Goal: Transaction & Acquisition: Purchase product/service

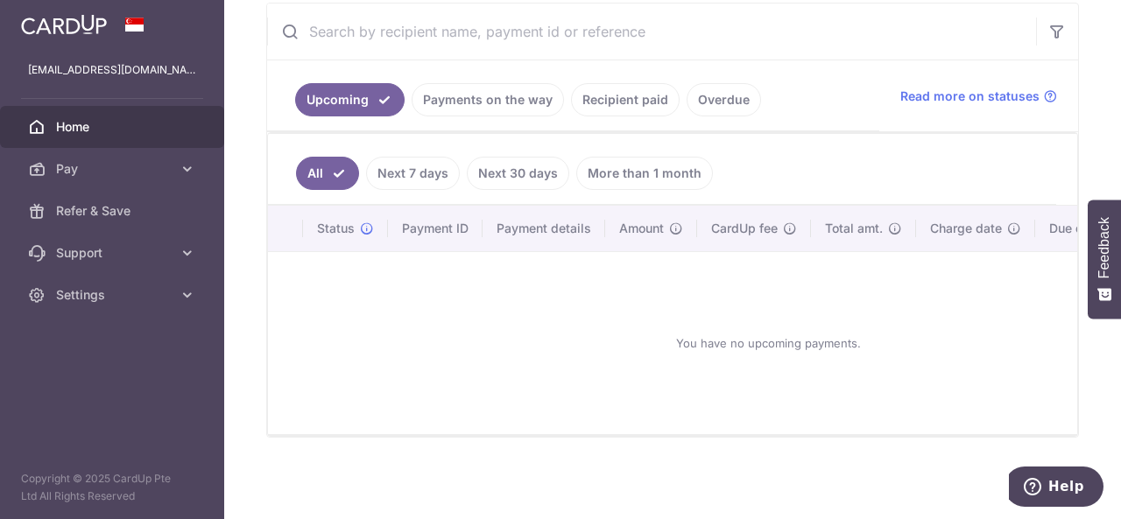
scroll to position [339, 0]
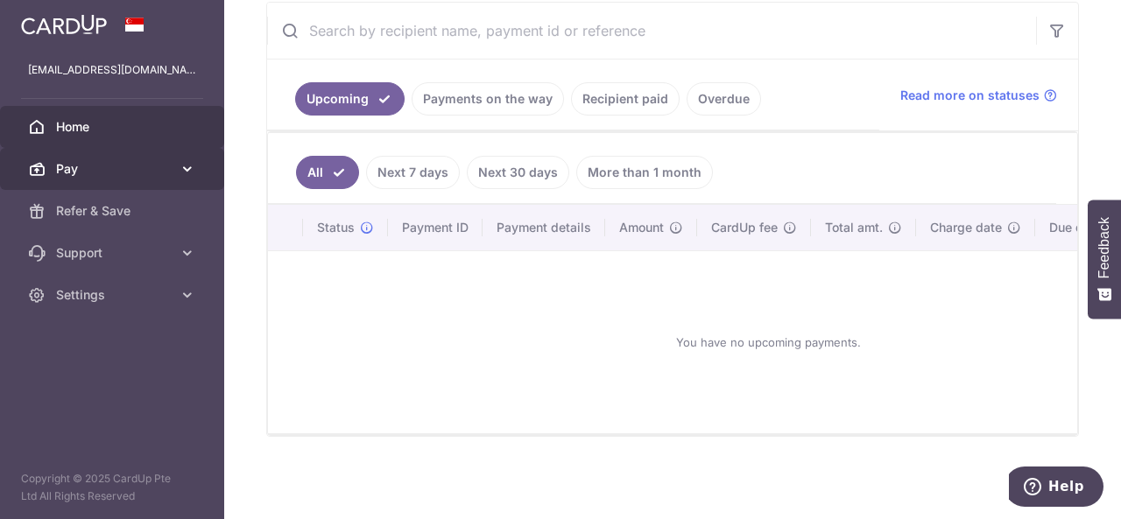
click at [74, 171] on span "Pay" at bounding box center [114, 169] width 116 height 18
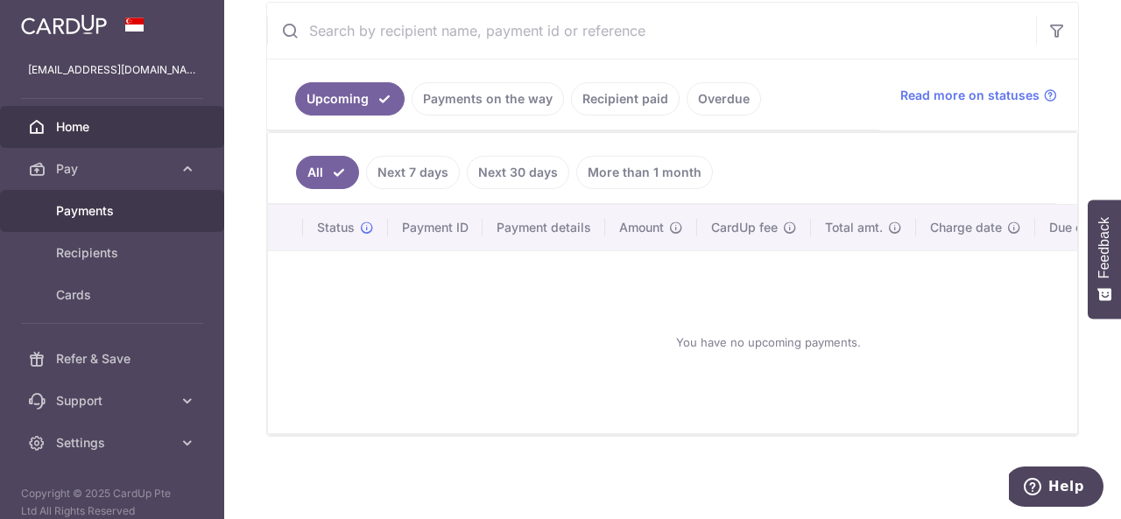
click at [67, 220] on link "Payments" at bounding box center [112, 211] width 224 height 42
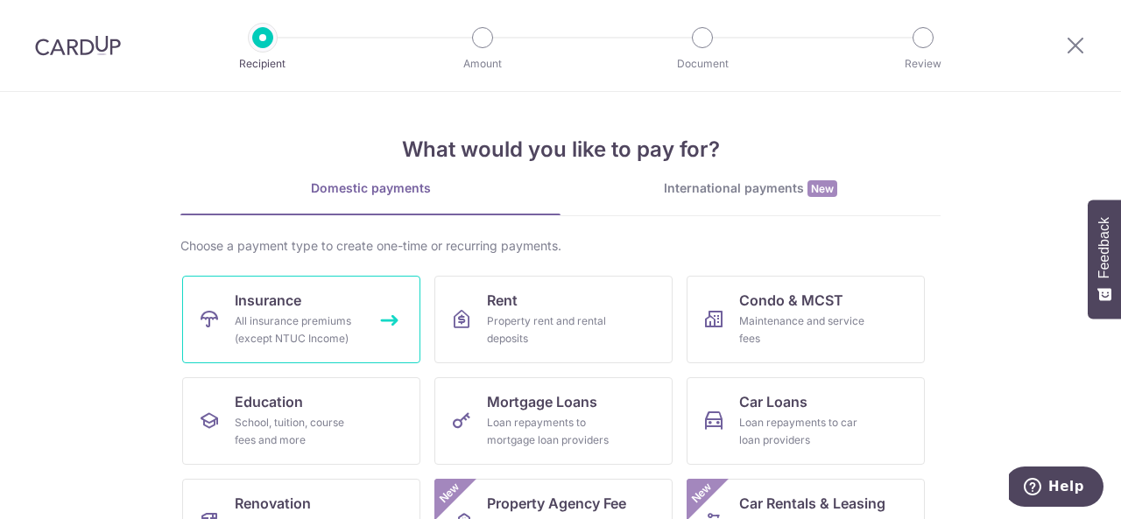
click at [248, 314] on div "All insurance premiums (except NTUC Income)" at bounding box center [298, 330] width 126 height 35
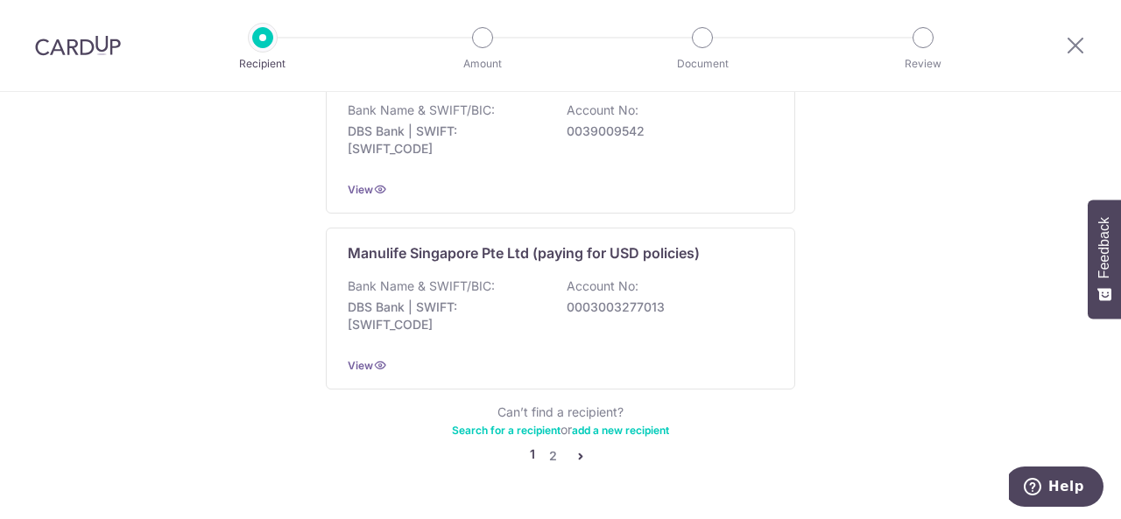
scroll to position [1862, 0]
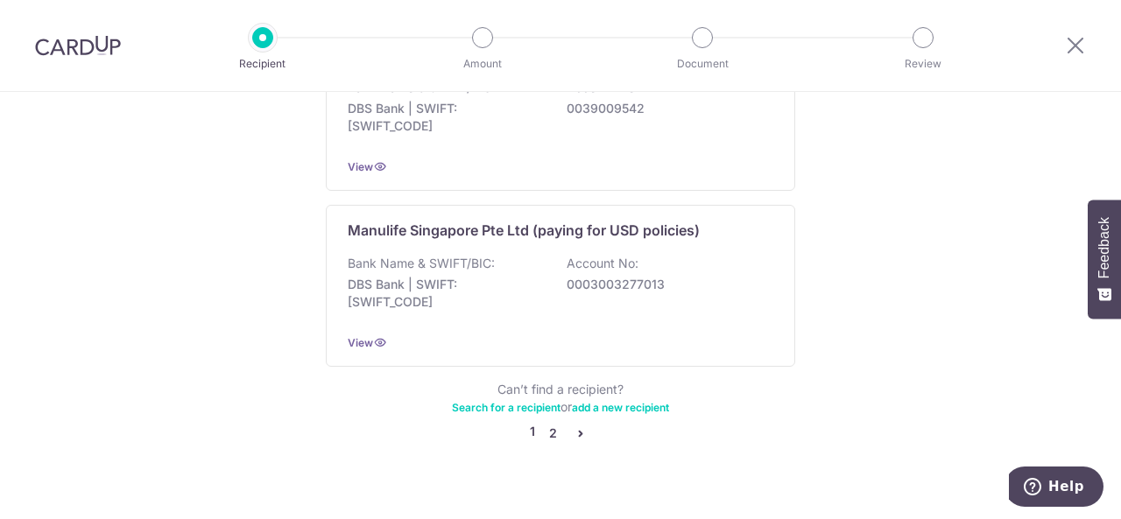
click at [550, 423] on link "2" at bounding box center [552, 433] width 21 height 21
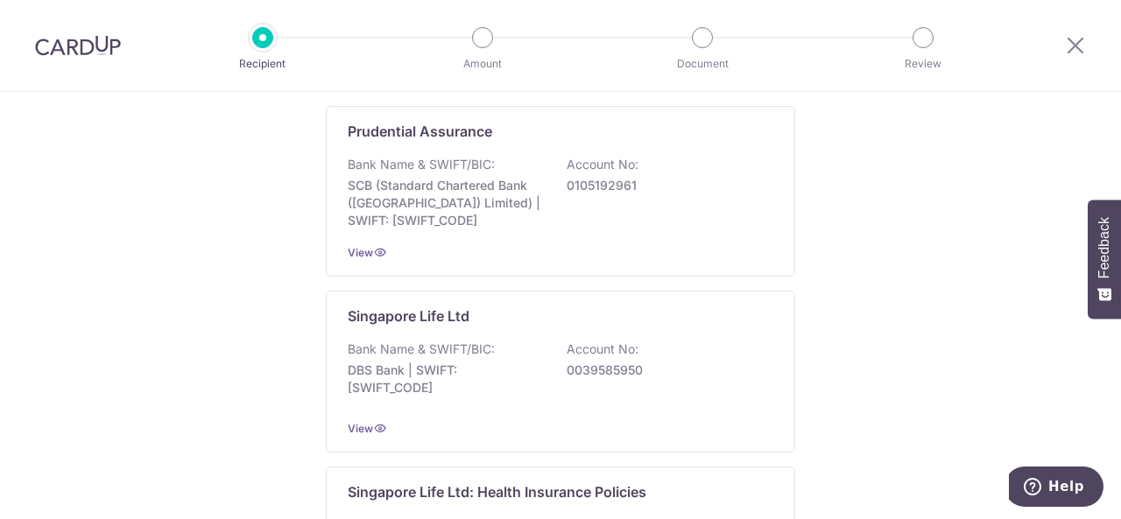
scroll to position [525, 0]
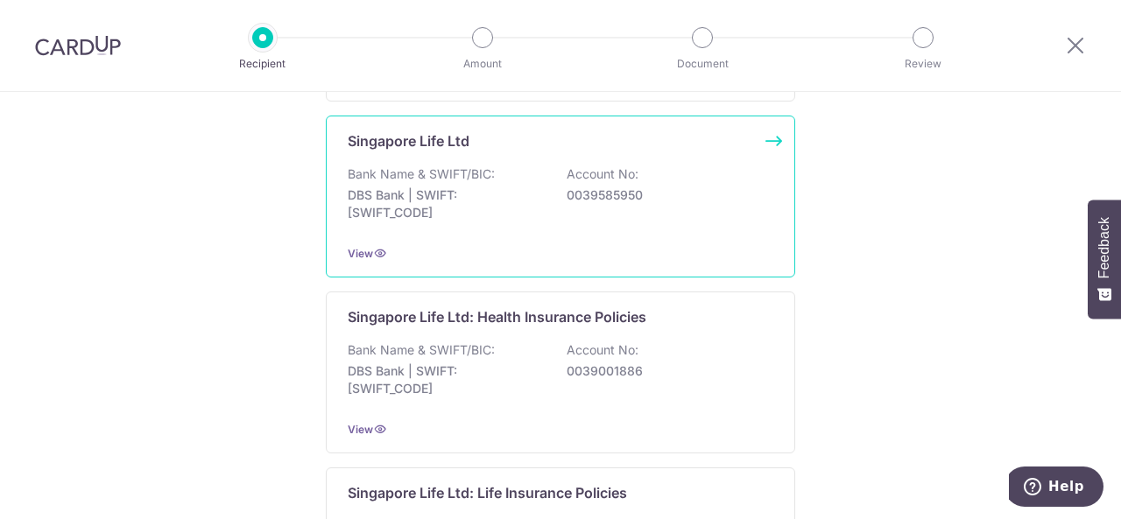
click at [513, 188] on p "DBS Bank | SWIFT: DBSSSGSGXXX" at bounding box center [446, 204] width 196 height 35
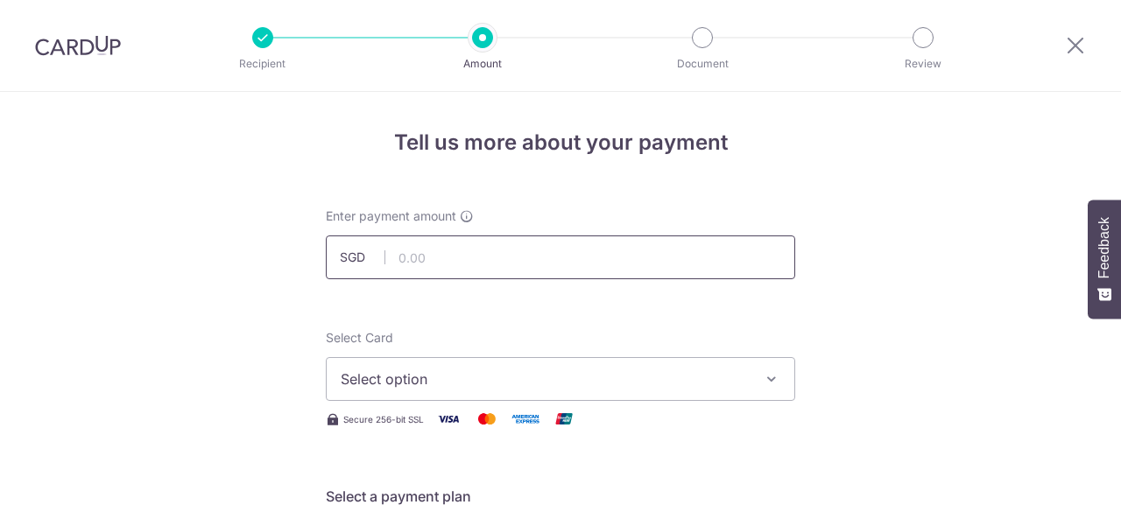
click at [425, 249] on input "text" at bounding box center [560, 258] width 469 height 44
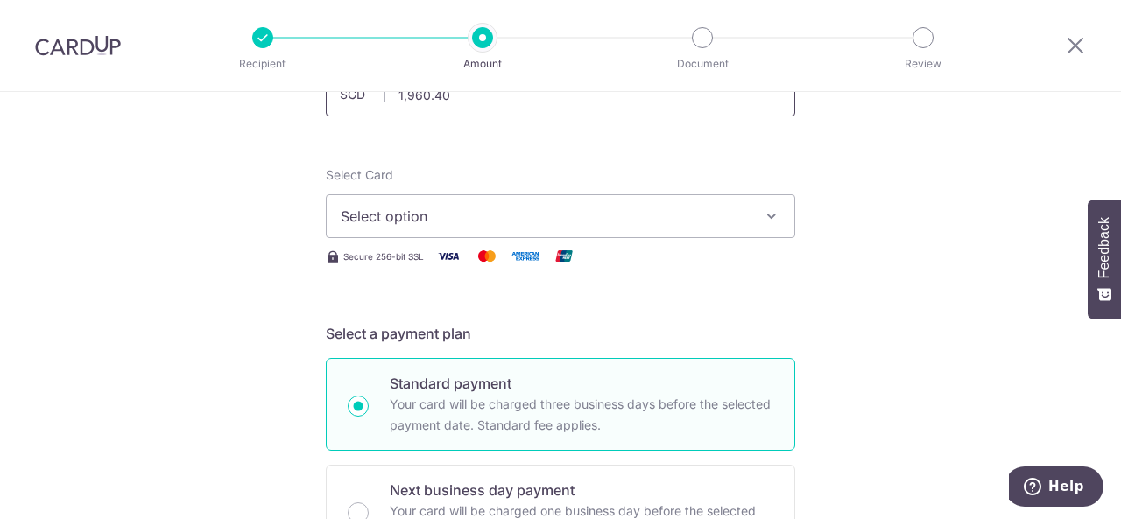
scroll to position [175, 0]
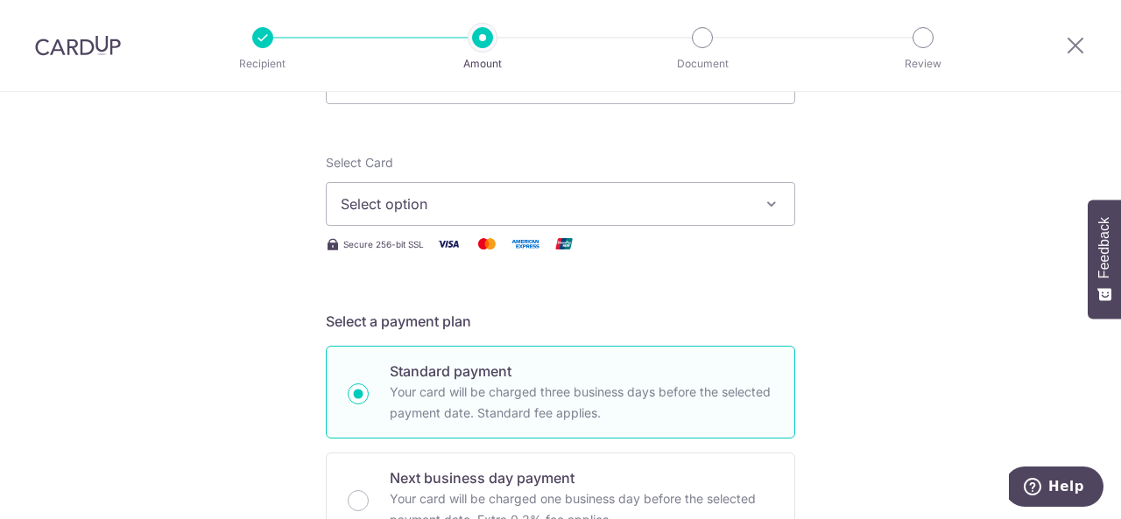
type input "1,960.40"
click at [371, 188] on button "Select option" at bounding box center [560, 204] width 469 height 44
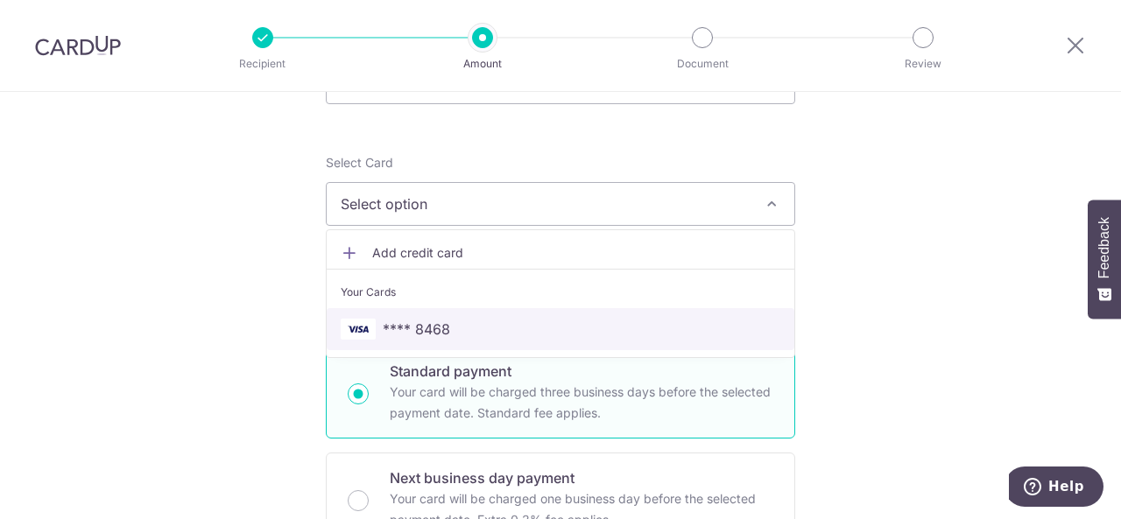
click at [396, 335] on span "**** 8468" at bounding box center [416, 329] width 67 height 21
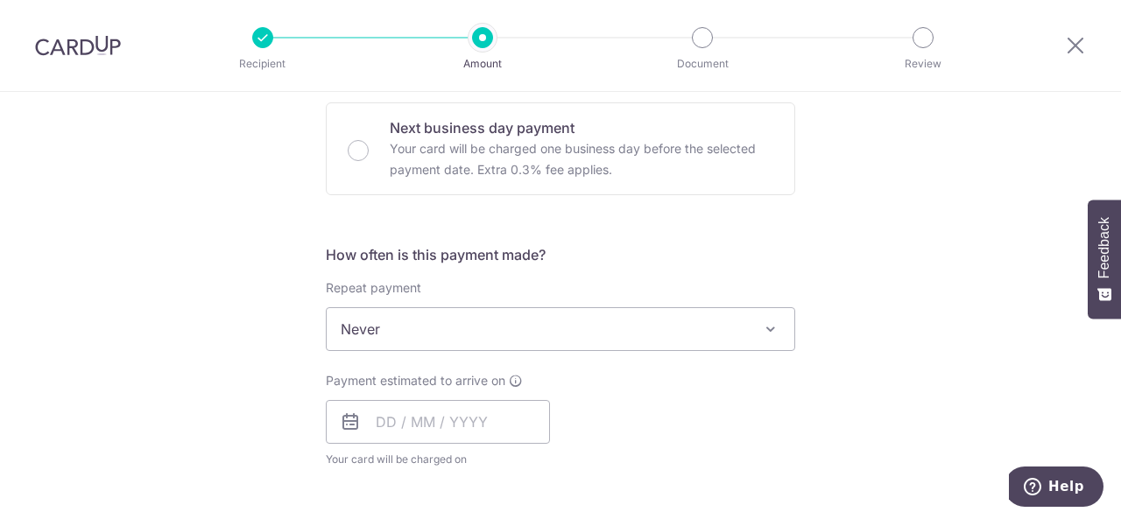
scroll to position [701, 0]
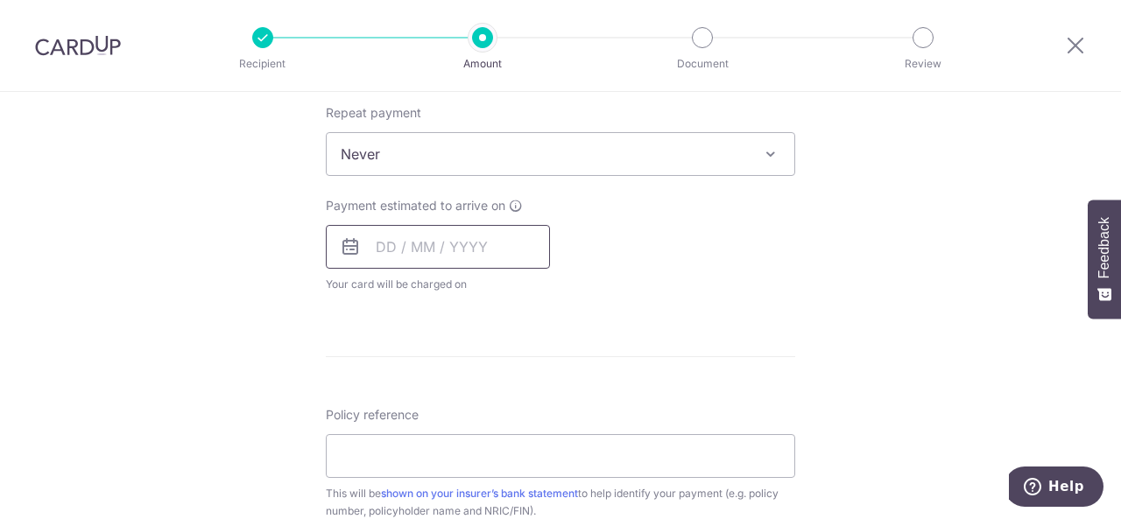
click at [454, 257] on input "text" at bounding box center [438, 247] width 224 height 44
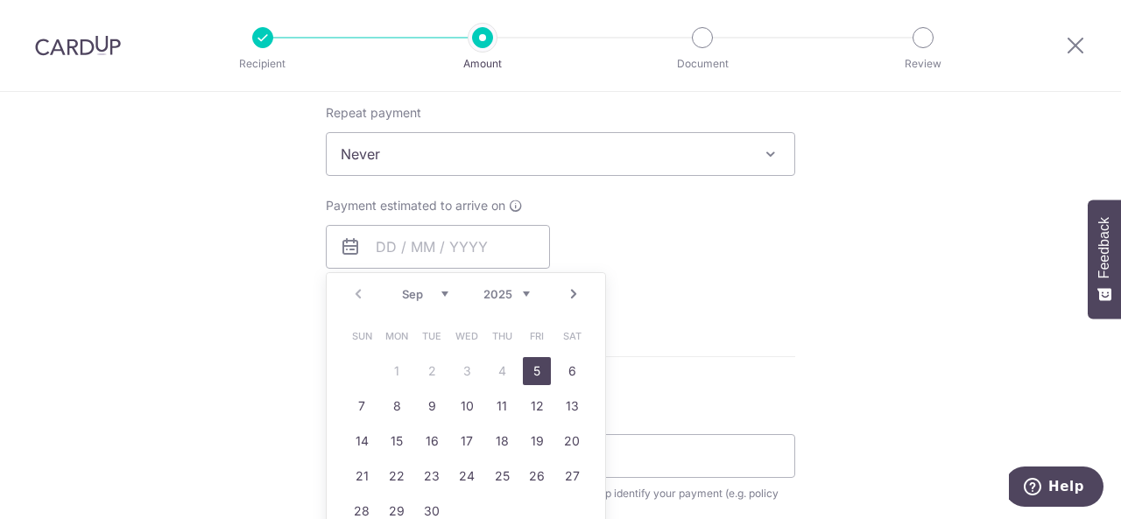
click at [531, 370] on link "5" at bounding box center [537, 371] width 28 height 28
type input "05/09/2025"
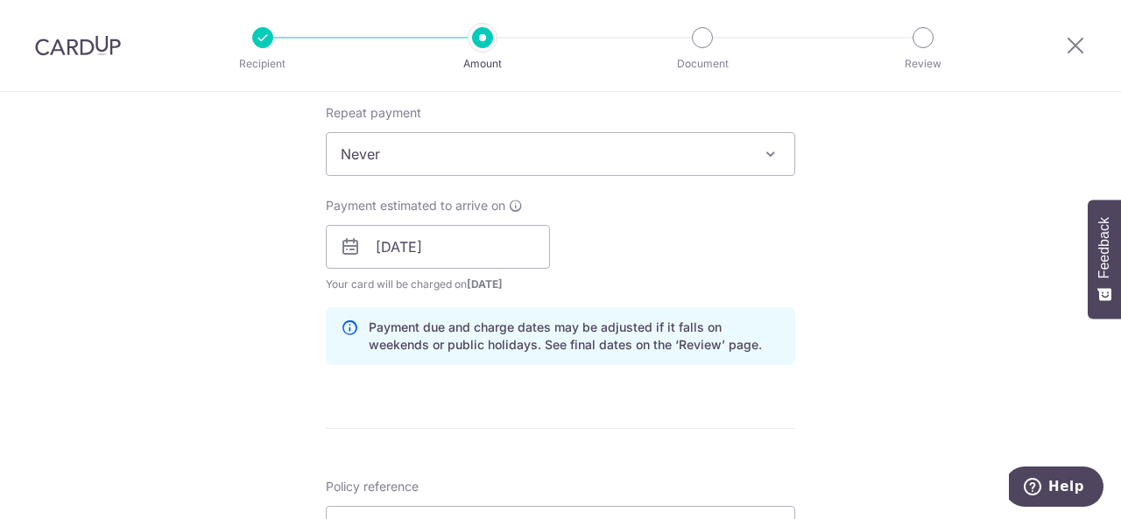
click at [675, 248] on div "Payment estimated to arrive on 05/09/2025 Prev Next Sep Oct Nov Dec 2025 2026 2…" at bounding box center [560, 245] width 490 height 96
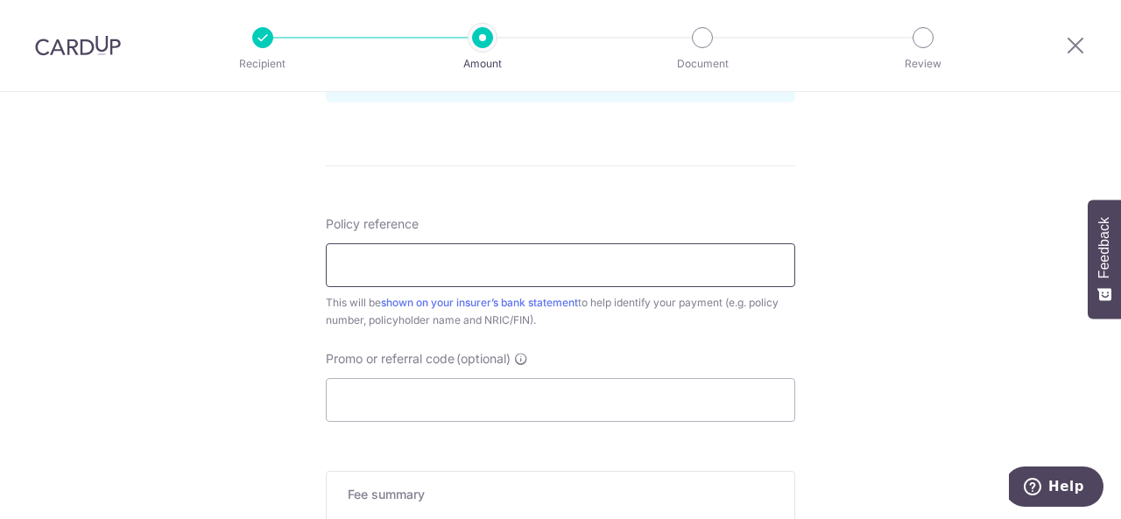
click at [403, 253] on input "Policy reference" at bounding box center [560, 265] width 469 height 44
paste input "07156974"
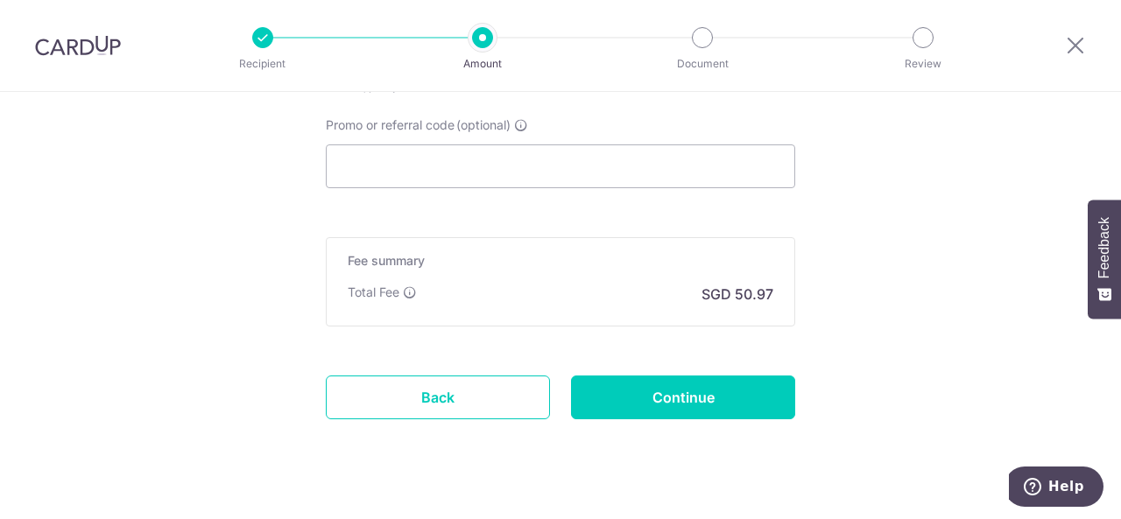
scroll to position [1224, 0]
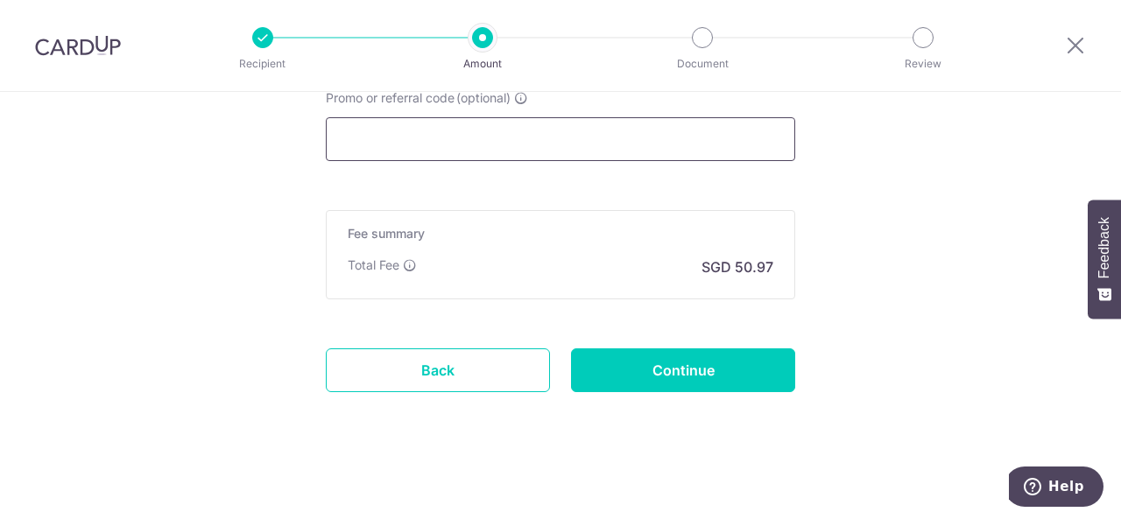
type input "07156974"
click at [407, 149] on input "Promo or referral code (optional)" at bounding box center [560, 139] width 469 height 44
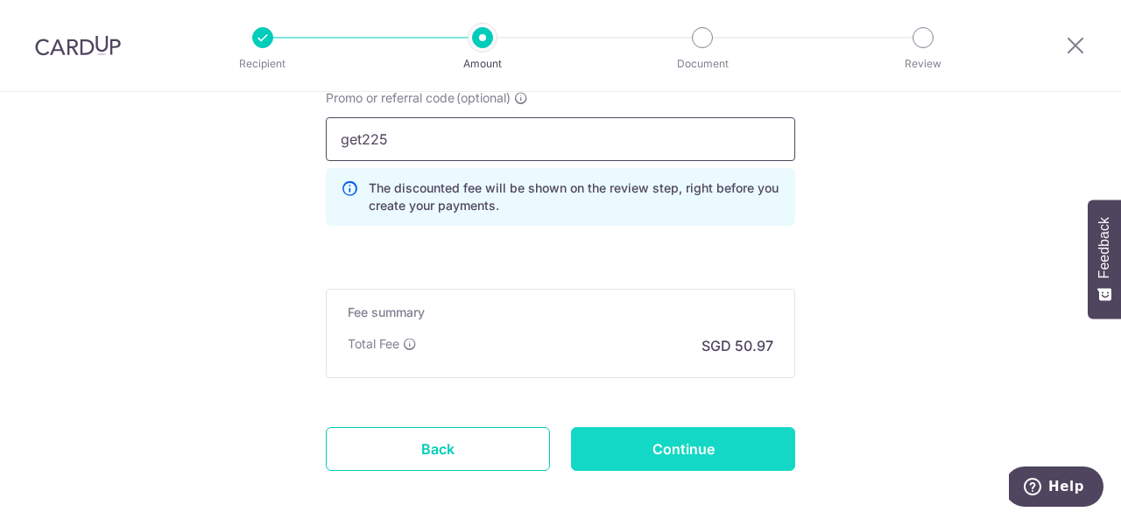
type input "get225"
click at [622, 438] on input "Continue" at bounding box center [683, 449] width 224 height 44
type input "Create Schedule"
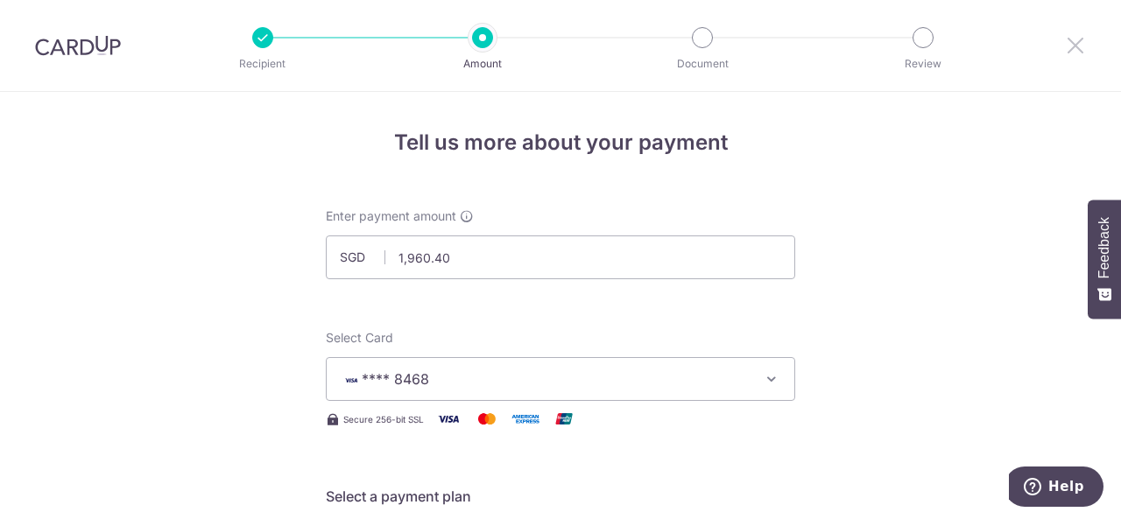
click at [1081, 41] on icon at bounding box center [1075, 45] width 21 height 22
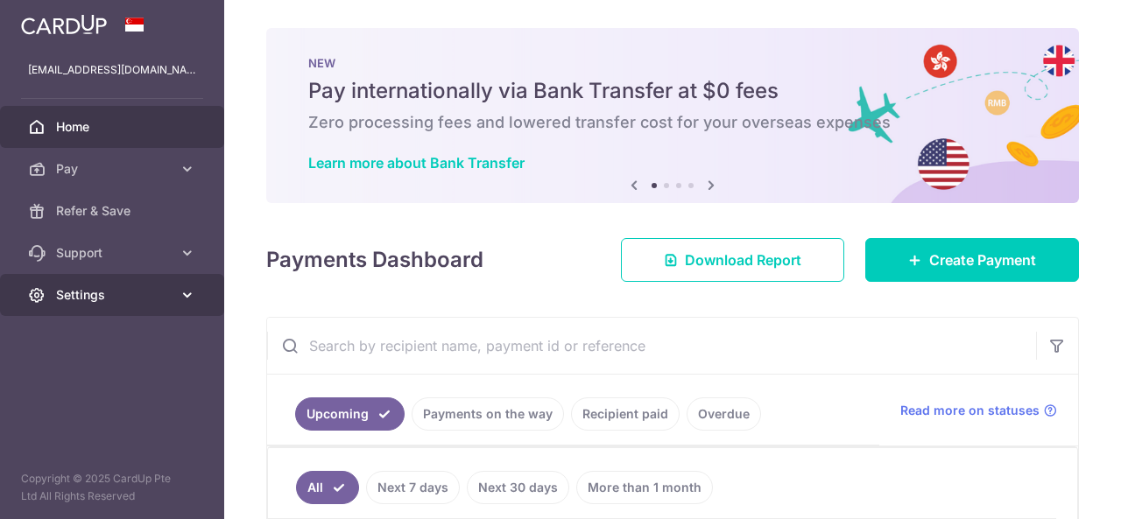
click at [67, 295] on span "Settings" at bounding box center [114, 295] width 116 height 18
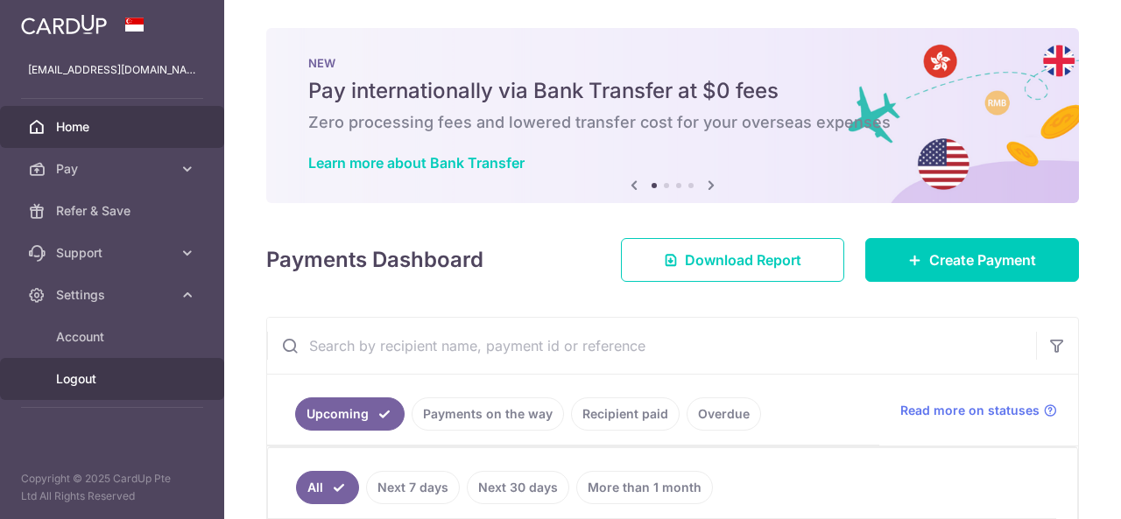
click at [81, 382] on span "Logout" at bounding box center [114, 379] width 116 height 18
